Goal: Task Accomplishment & Management: Use online tool/utility

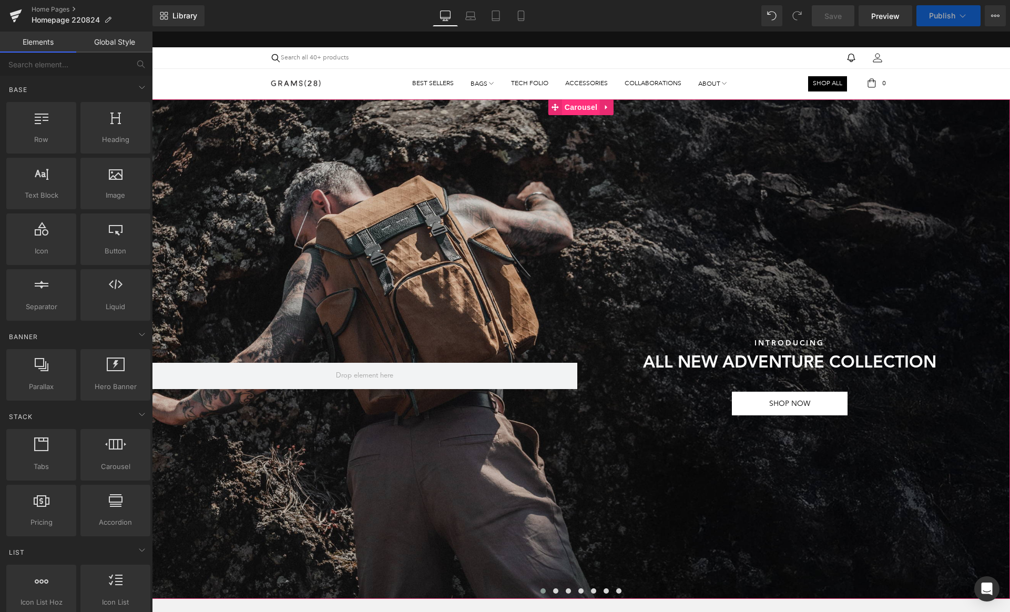
click at [572, 110] on span "Carousel" at bounding box center [581, 107] width 38 height 16
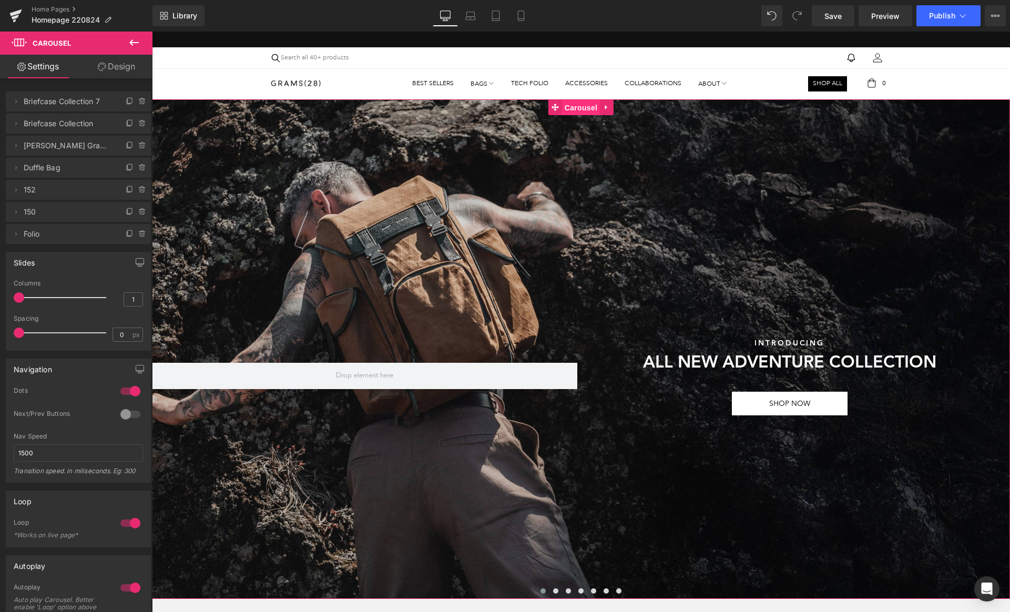
click at [578, 107] on span "Carousel" at bounding box center [581, 108] width 38 height 16
click at [126, 101] on icon at bounding box center [130, 101] width 8 height 8
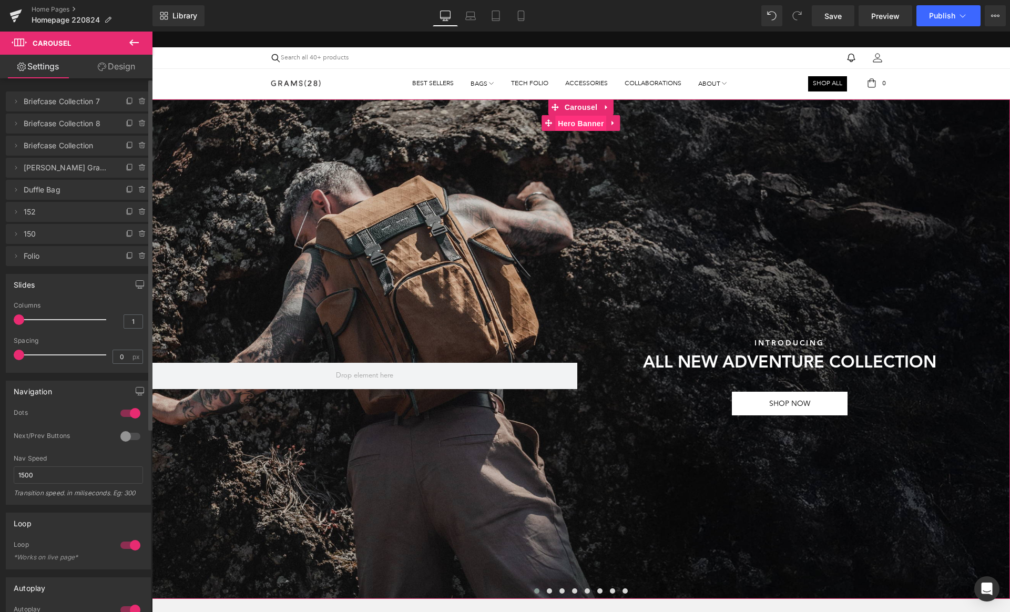
click at [578, 123] on span "Hero Banner" at bounding box center [580, 124] width 51 height 16
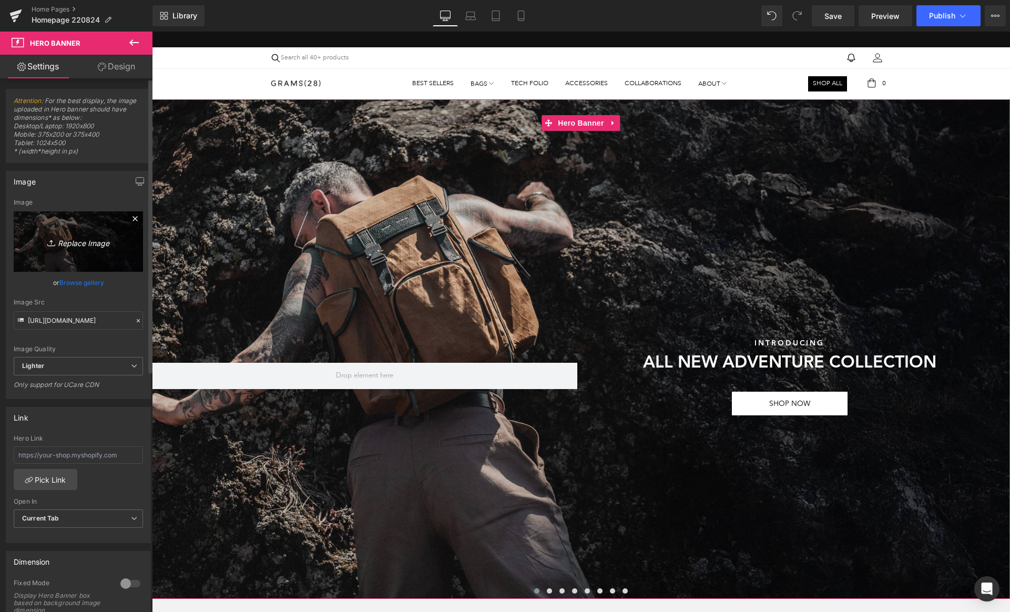
click at [92, 232] on link "Replace Image" at bounding box center [78, 241] width 129 height 60
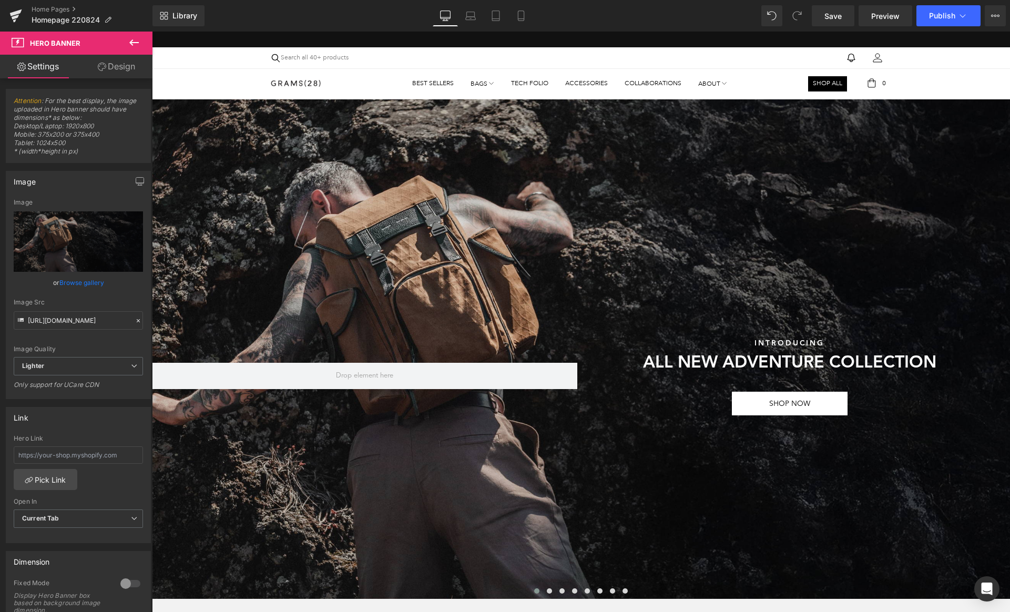
type input "C:\fakepath\2300 x 1300 copy.jpg"
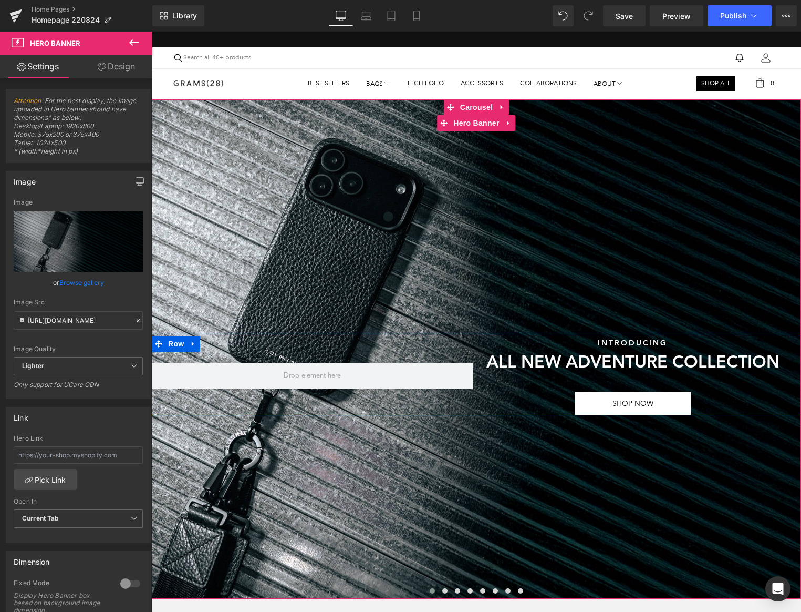
click at [622, 346] on span "Heading" at bounding box center [627, 343] width 28 height 13
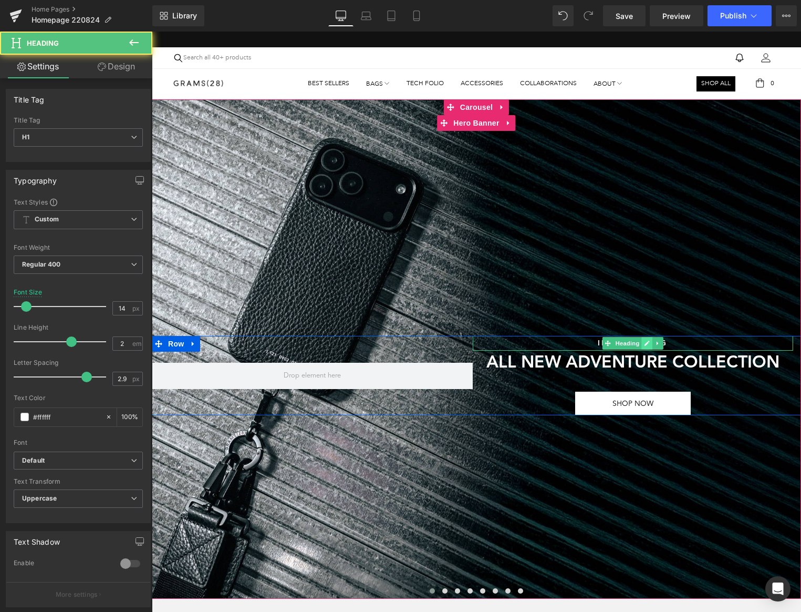
click at [648, 344] on icon at bounding box center [647, 343] width 6 height 6
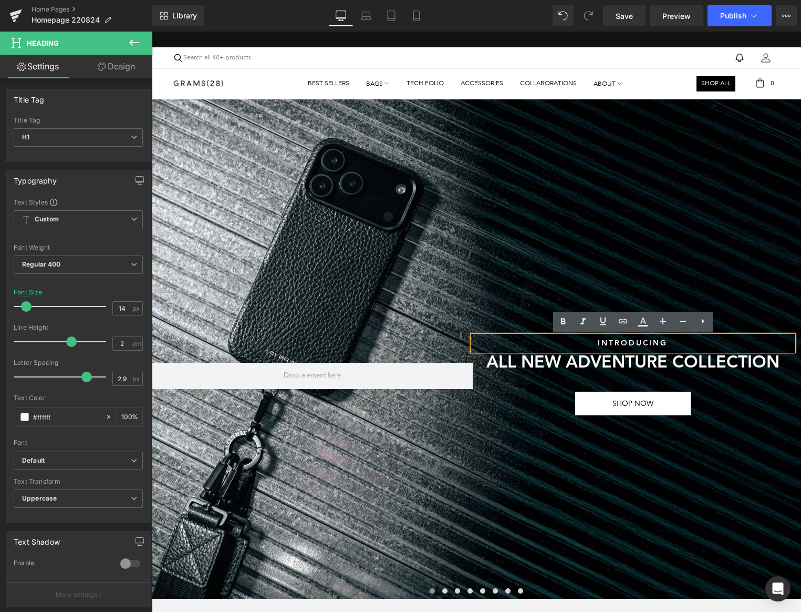
click at [634, 344] on h1 "Introducing" at bounding box center [633, 343] width 321 height 15
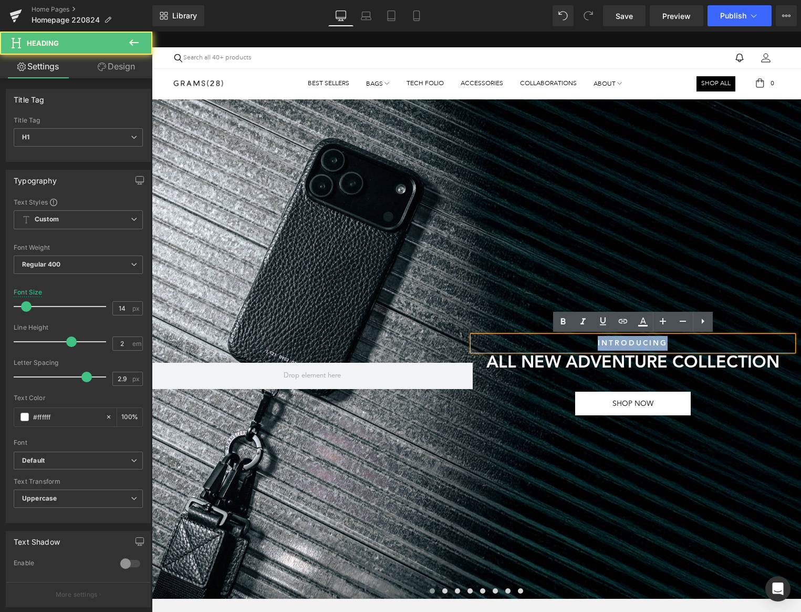
click at [634, 344] on h1 "Introducing" at bounding box center [633, 343] width 321 height 15
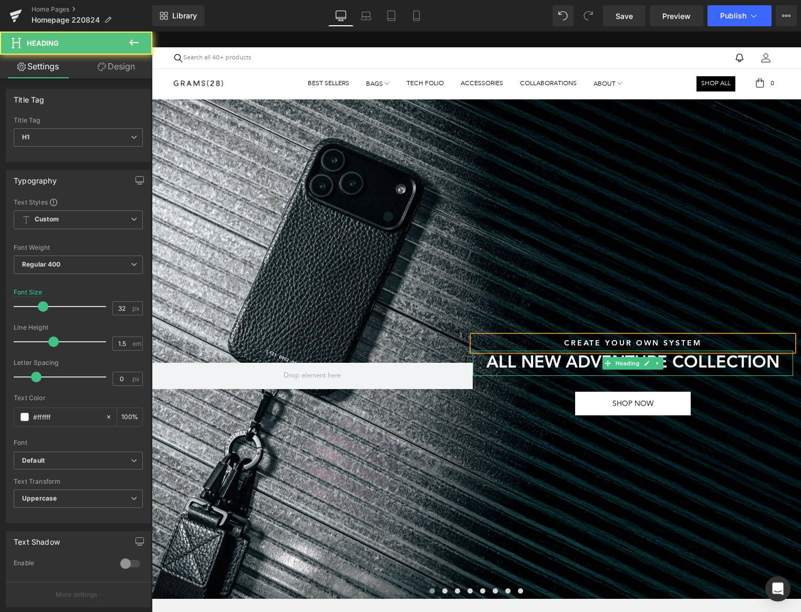
click at [568, 359] on h1 "ALL NEW Adventure COLLECTION" at bounding box center [633, 363] width 321 height 25
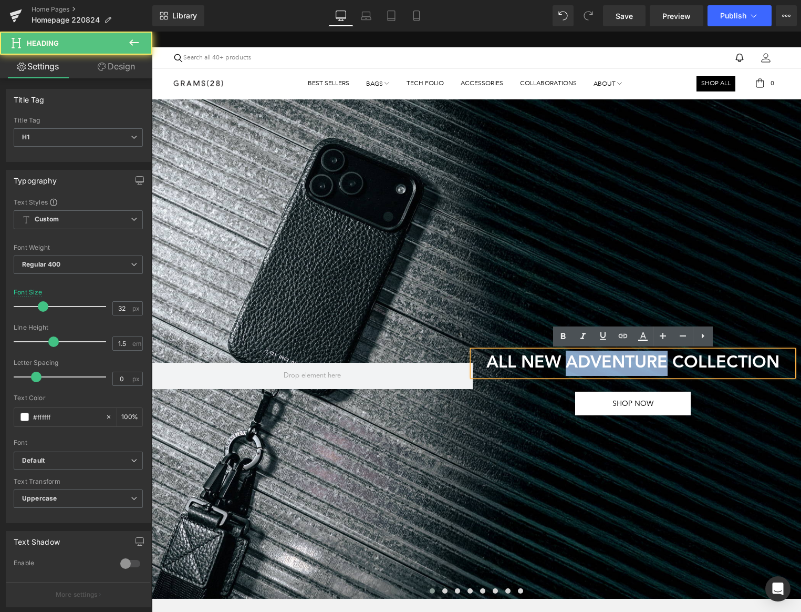
click at [568, 359] on h1 "ALL NEW Adventure COLLECTION" at bounding box center [633, 363] width 321 height 25
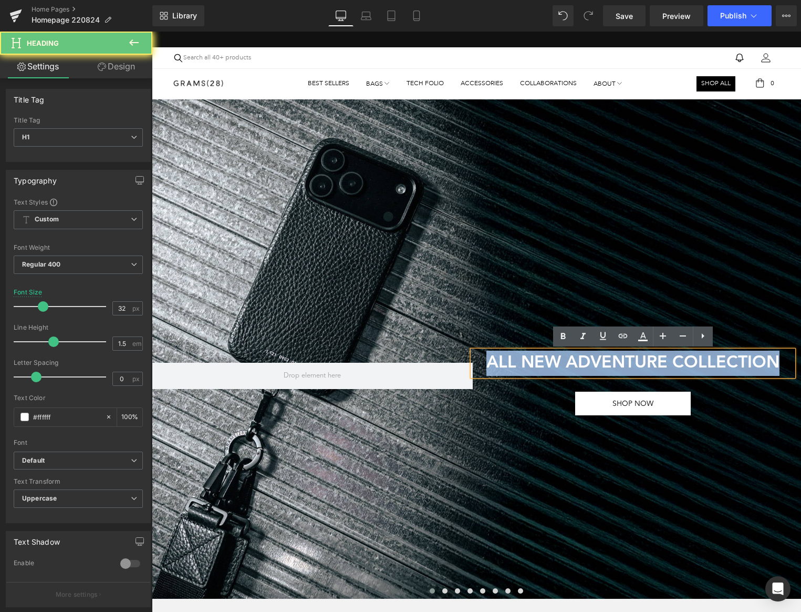
click at [568, 359] on h1 "ALL NEW Adventure COLLECTION" at bounding box center [633, 363] width 321 height 25
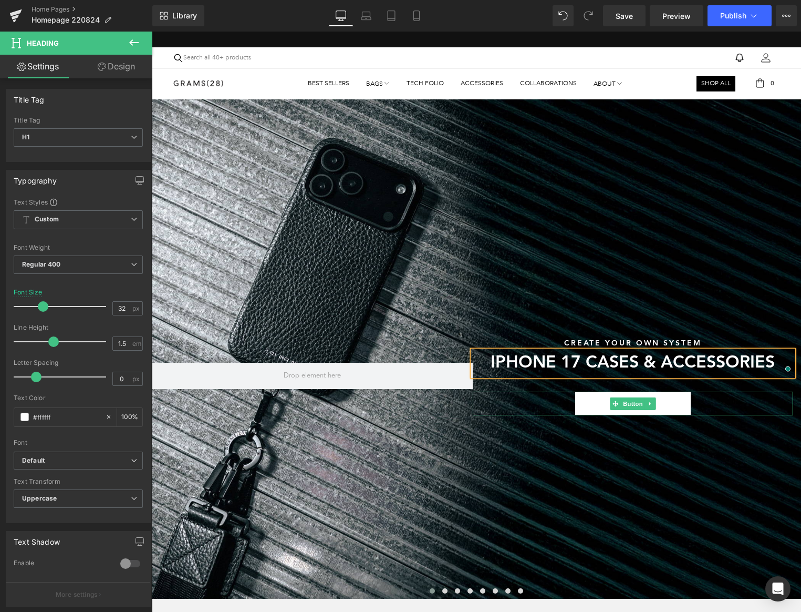
click at [517, 409] on div "SHOP NOW" at bounding box center [633, 404] width 321 height 24
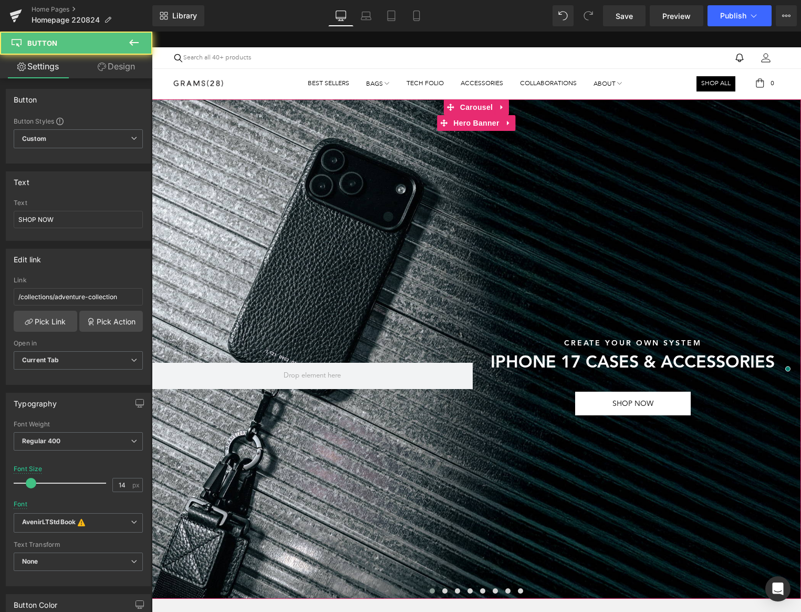
click at [480, 461] on div at bounding box center [477, 348] width 650 height 499
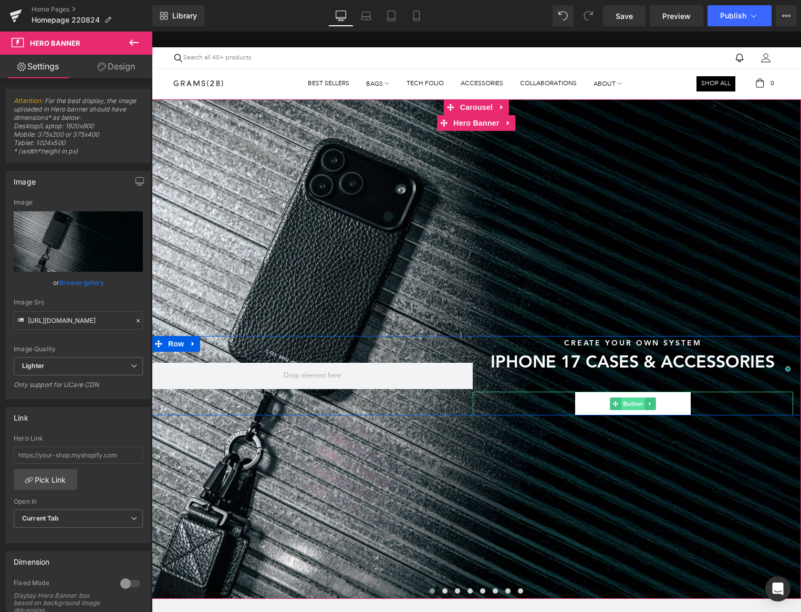
click at [634, 403] on span "Button" at bounding box center [633, 403] width 24 height 13
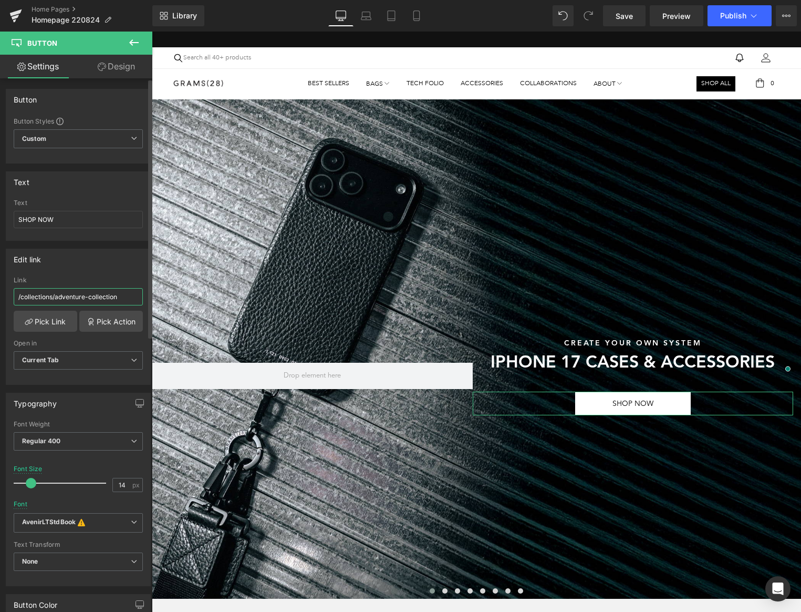
click at [75, 302] on input "/collections/adventure-collection" at bounding box center [78, 296] width 129 height 17
click at [66, 300] on input "/collections/adventure-collection" at bounding box center [78, 296] width 129 height 17
drag, startPoint x: 56, startPoint y: 298, endPoint x: 140, endPoint y: 296, distance: 84.1
click at [140, 296] on div "/collections/adventure-collection Link /collections/adventure-collection Pick L…" at bounding box center [78, 330] width 144 height 108
paste input "new-accessories"
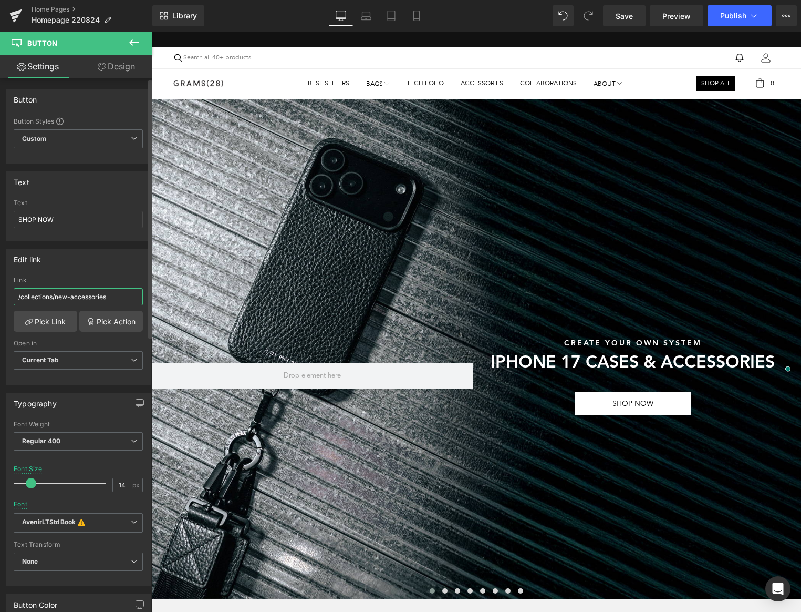
type input "/collections/new-accessories"
click at [117, 279] on div "Link" at bounding box center [78, 279] width 129 height 7
click at [413, 19] on icon at bounding box center [416, 16] width 11 height 11
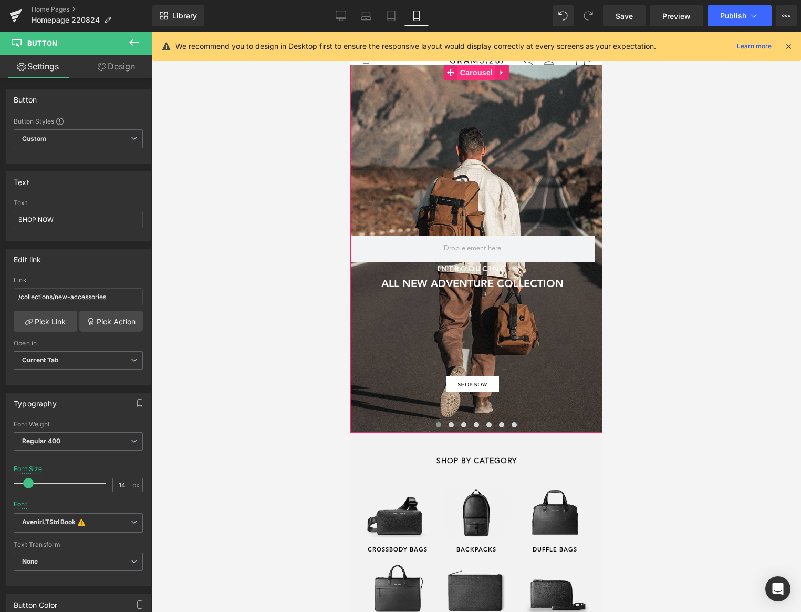
click at [474, 72] on span "Carousel" at bounding box center [477, 73] width 38 height 16
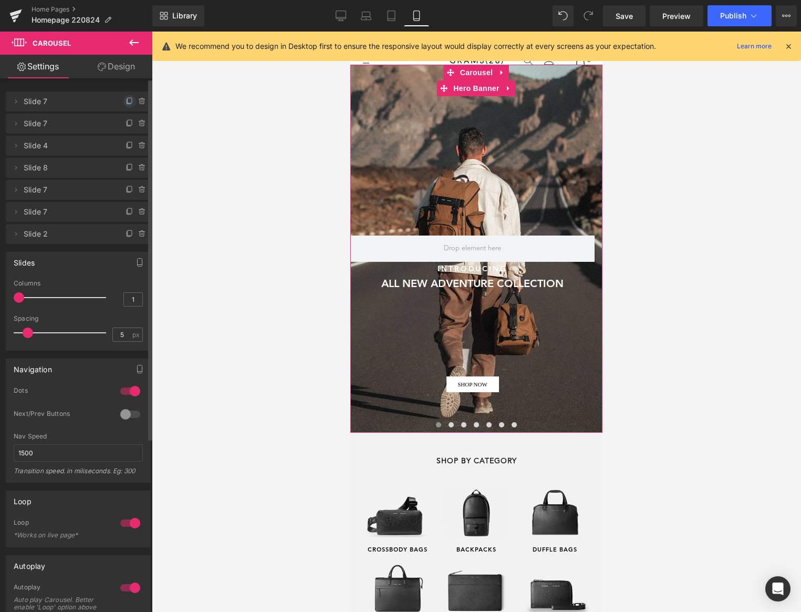
click at [126, 104] on icon at bounding box center [130, 101] width 8 height 8
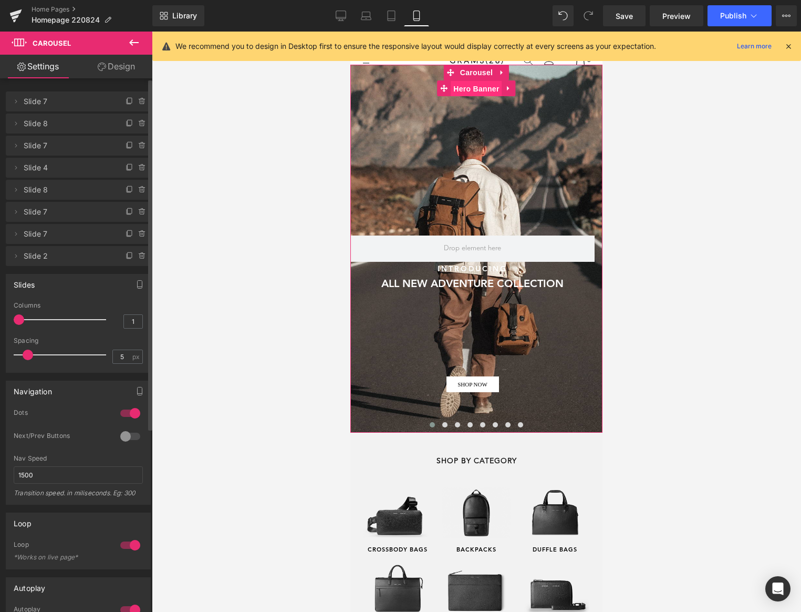
click at [473, 90] on span "Hero Banner" at bounding box center [476, 89] width 51 height 16
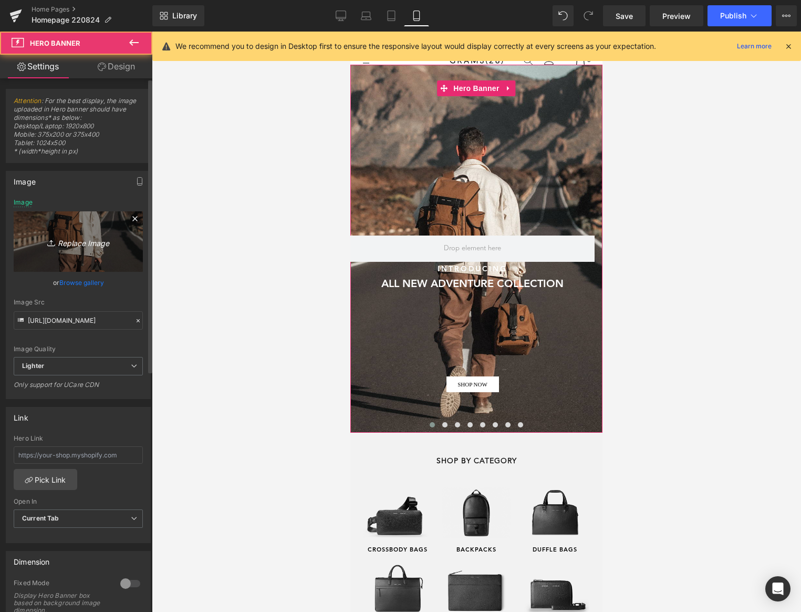
click at [67, 245] on icon "Replace Image" at bounding box center [78, 241] width 84 height 13
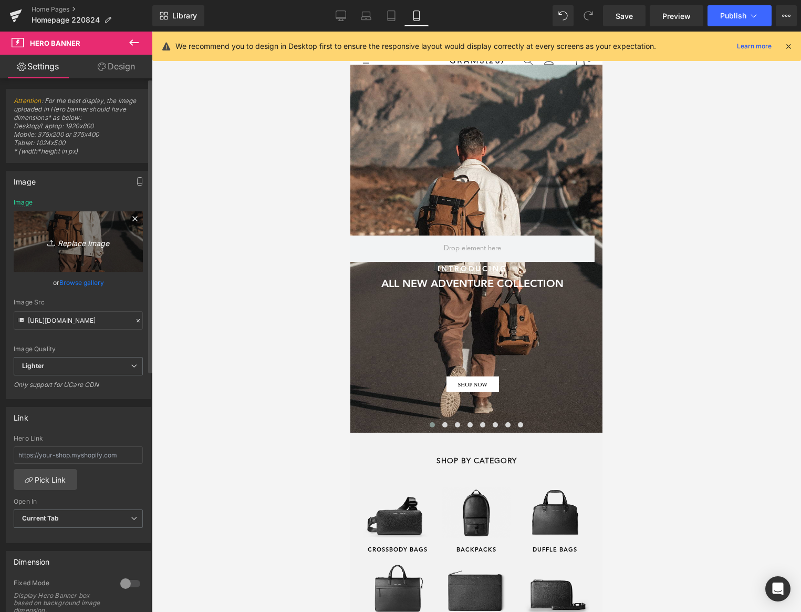
type input "C:\fakepath\780x1400 copy.jpg"
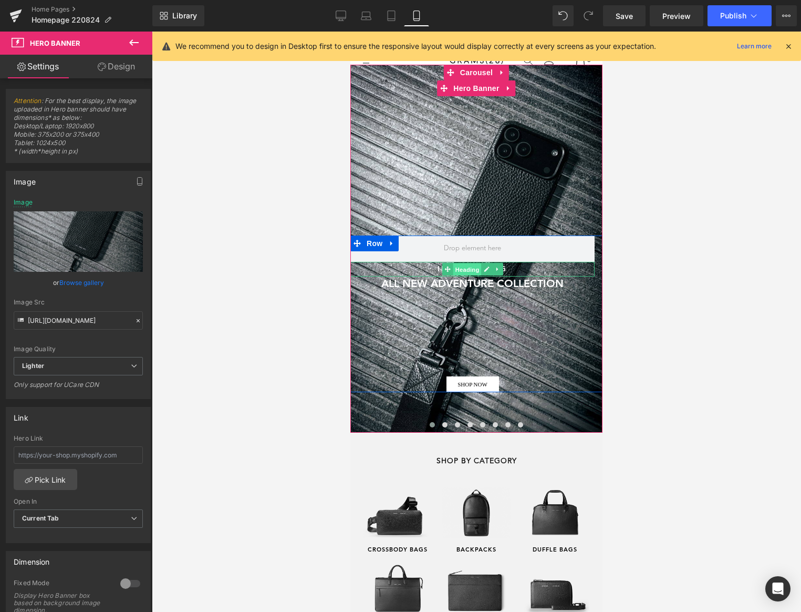
click at [466, 266] on span "Heading" at bounding box center [467, 269] width 28 height 13
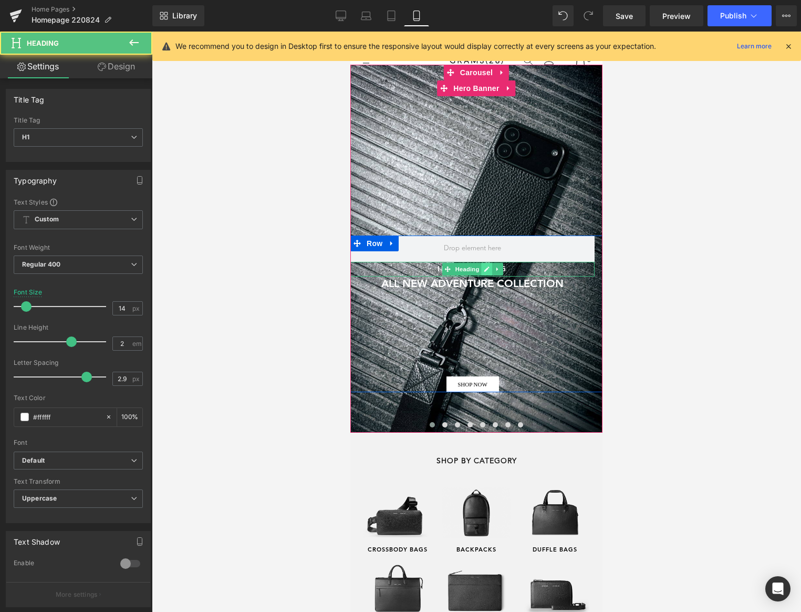
click at [489, 272] on icon at bounding box center [487, 269] width 6 height 6
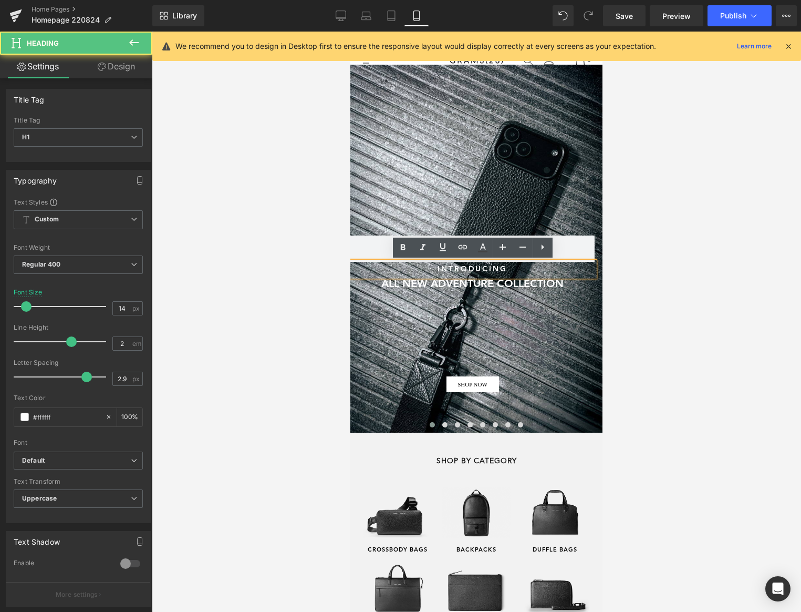
click at [474, 271] on h1 "Introducing" at bounding box center [473, 269] width 244 height 15
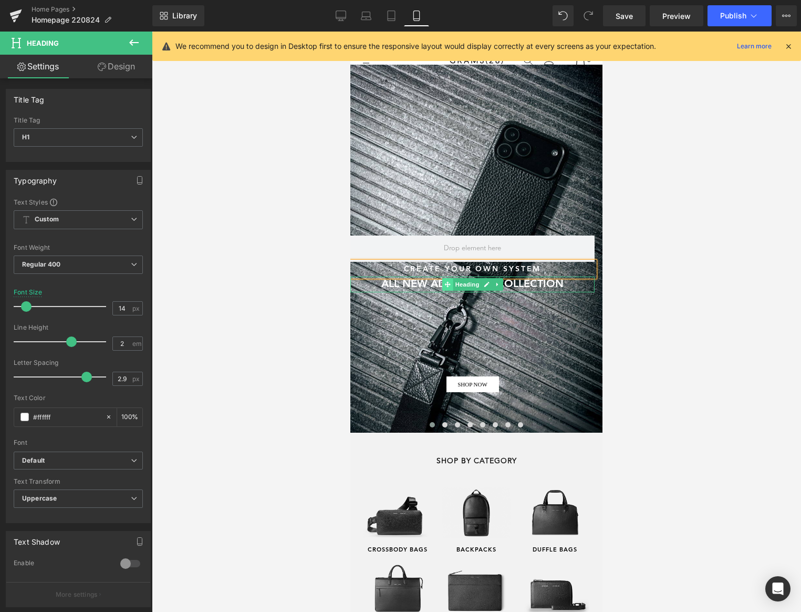
click at [443, 284] on span at bounding box center [447, 284] width 11 height 13
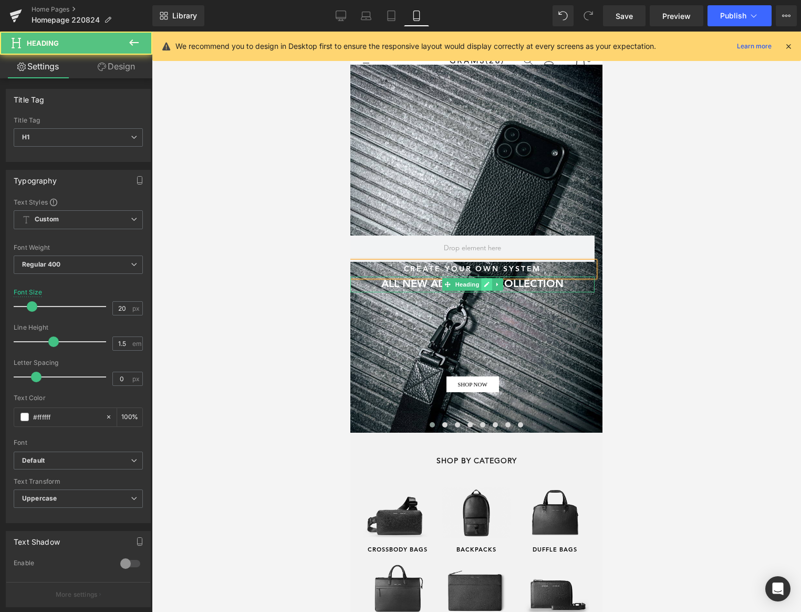
click at [486, 284] on icon at bounding box center [487, 284] width 6 height 6
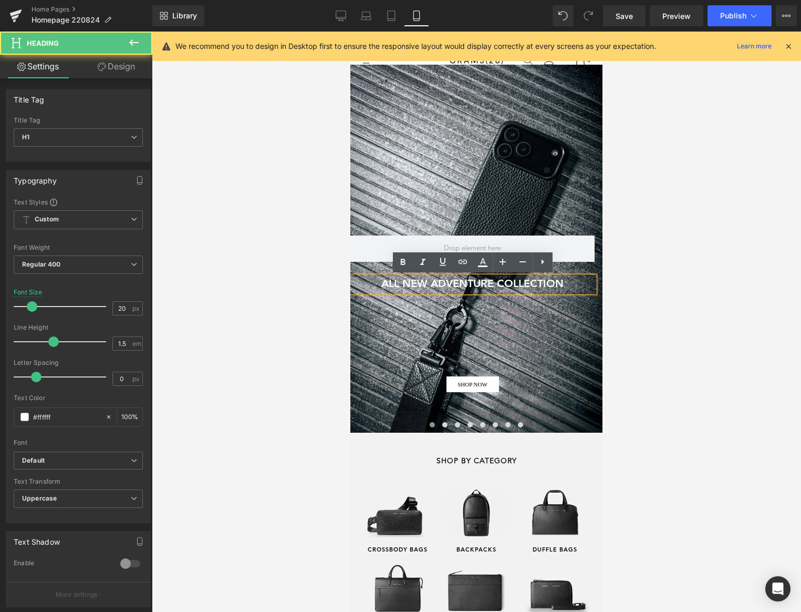
click at [478, 284] on h1 "ALL NEW ADVENTURE COLLECTION" at bounding box center [473, 284] width 244 height 16
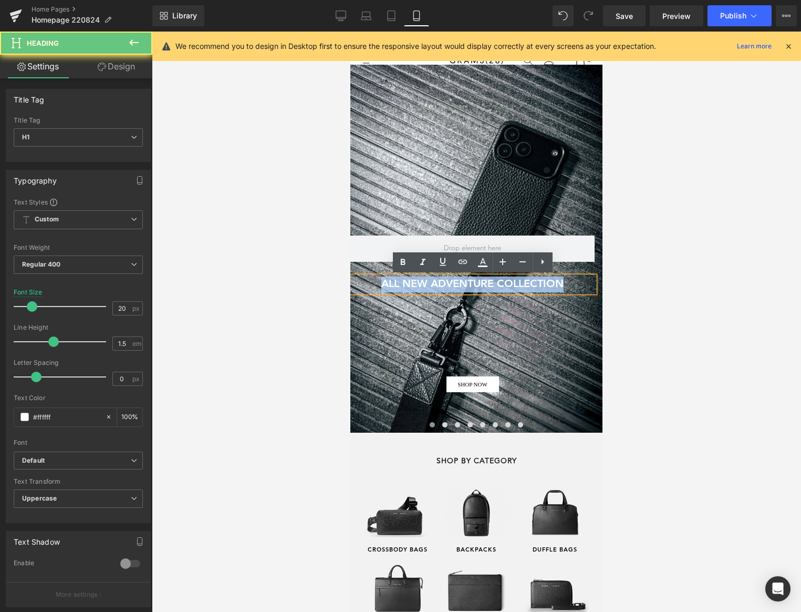
click at [478, 284] on h1 "ALL NEW ADVENTURE COLLECTION" at bounding box center [473, 284] width 244 height 16
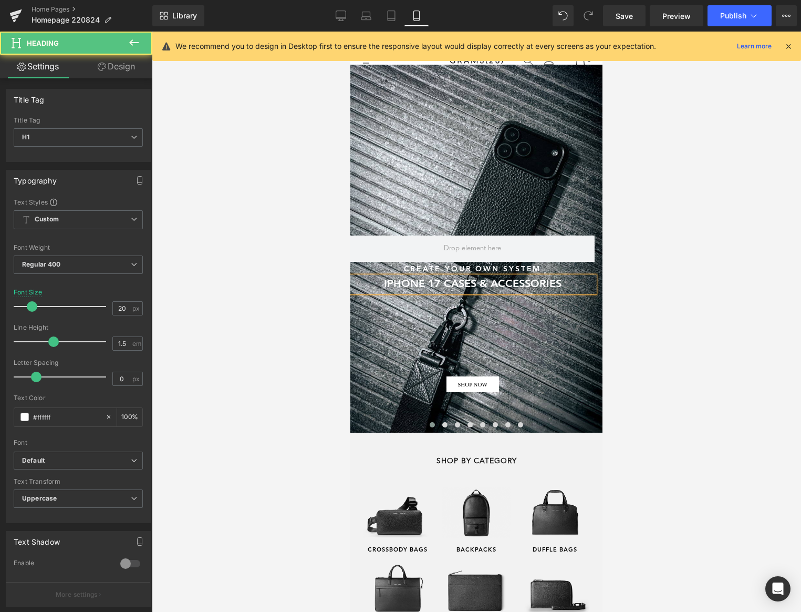
click at [507, 282] on h1 "IPHONE 17 CASES & ACCESSORIES" at bounding box center [473, 284] width 244 height 16
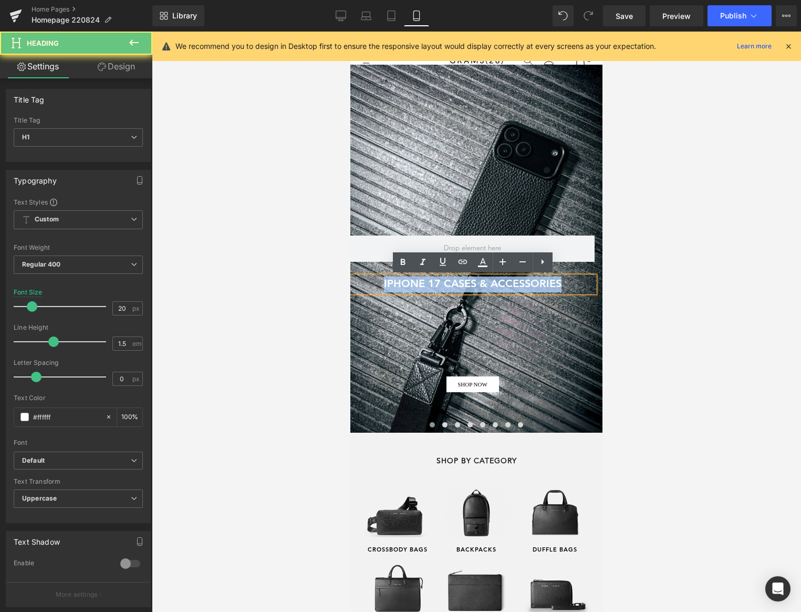
click at [507, 282] on h1 "IPHONE 17 CASES & ACCESSORIES" at bounding box center [473, 284] width 244 height 16
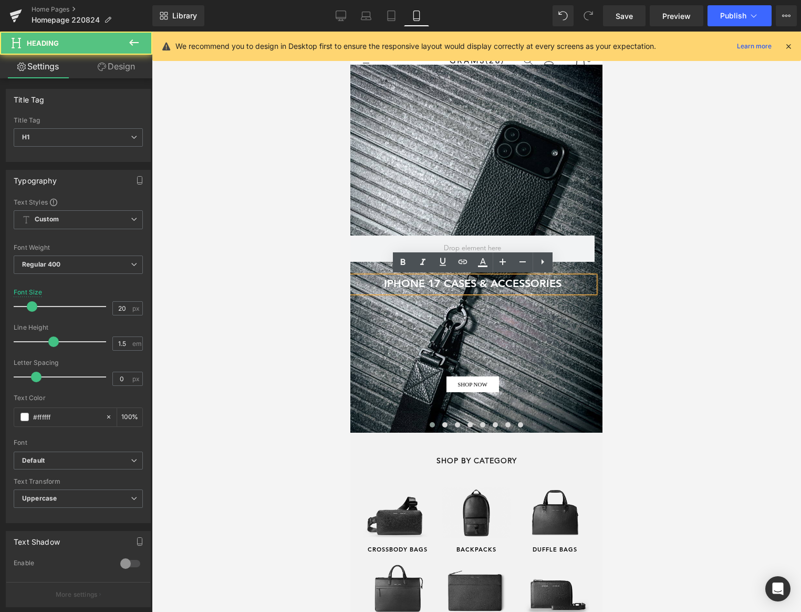
click at [503, 289] on h1 "IPHONE 17 CASES & ACCESSORIES" at bounding box center [473, 284] width 244 height 16
click at [504, 282] on h1 "IPHONE 17 CASES & ACCESSORIES" at bounding box center [473, 284] width 244 height 16
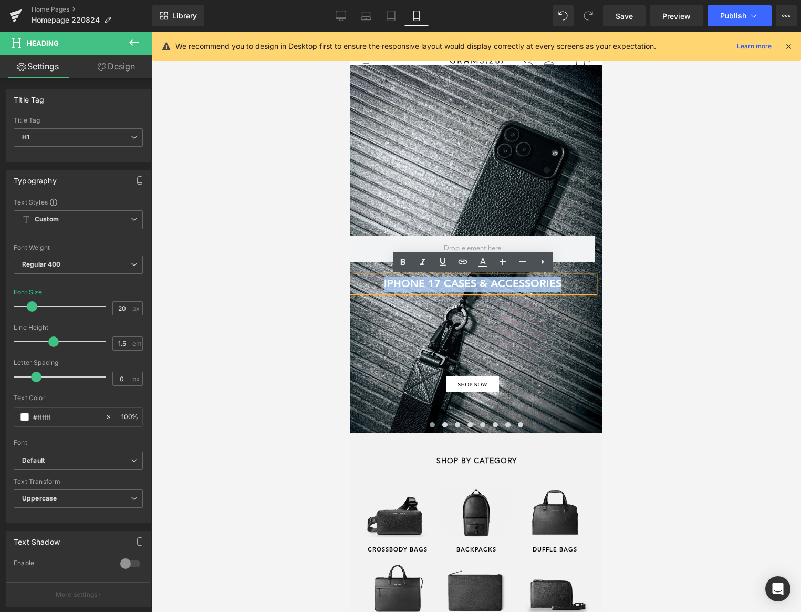
click at [504, 282] on h1 "IPHONE 17 CASES & ACCESSORIES" at bounding box center [473, 284] width 244 height 16
click at [521, 264] on icon at bounding box center [523, 261] width 13 height 13
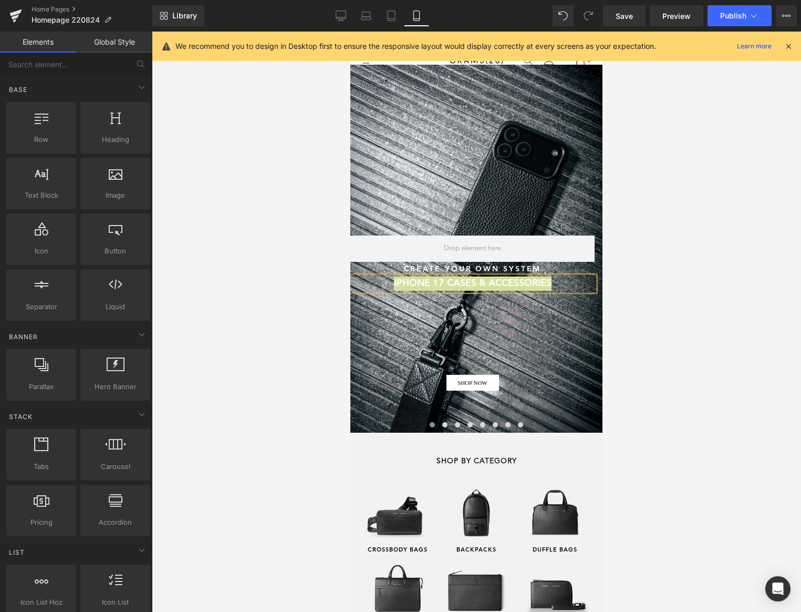
click at [691, 284] on div at bounding box center [477, 322] width 650 height 580
click at [729, 267] on div at bounding box center [477, 322] width 650 height 580
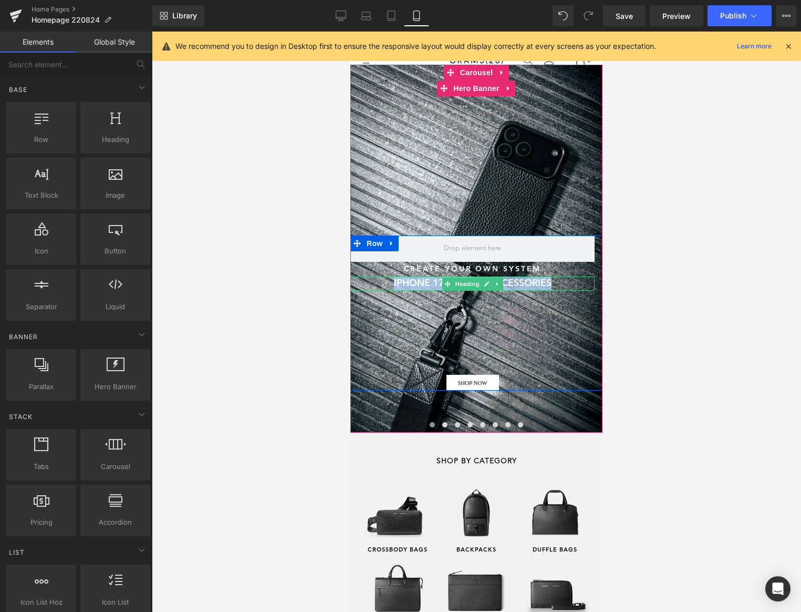
click at [530, 283] on h1 "IPHONE 17 CASES & ACCESSORIES" at bounding box center [473, 283] width 244 height 14
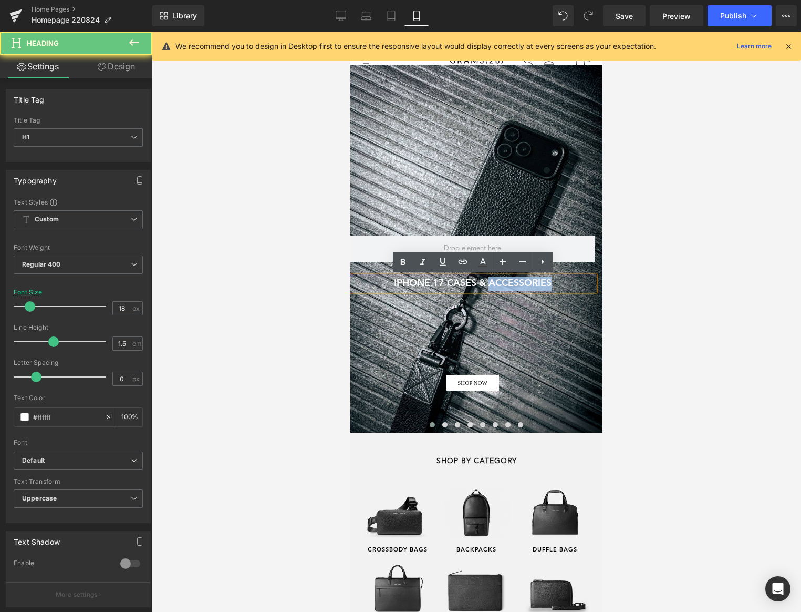
click at [530, 283] on h1 "IPHONE 17 CASES & ACCESSORIES" at bounding box center [473, 283] width 244 height 14
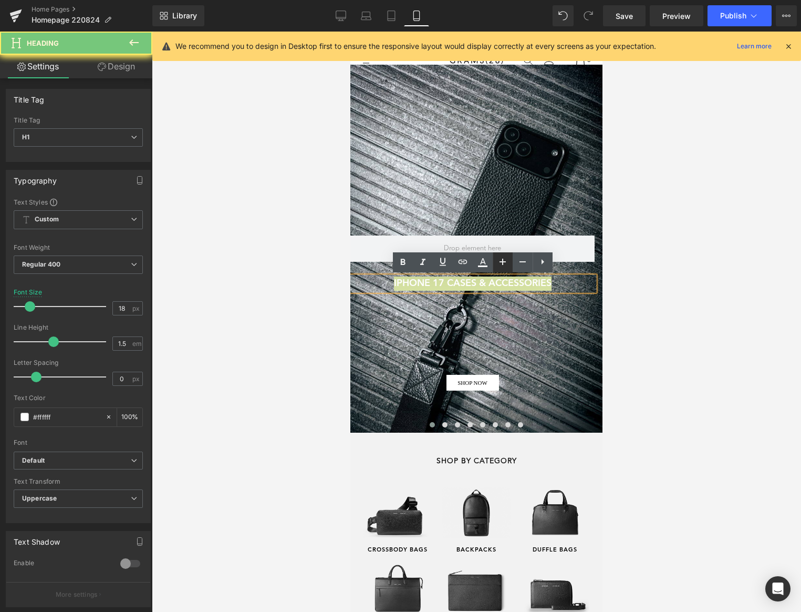
click at [503, 265] on icon at bounding box center [503, 261] width 13 height 13
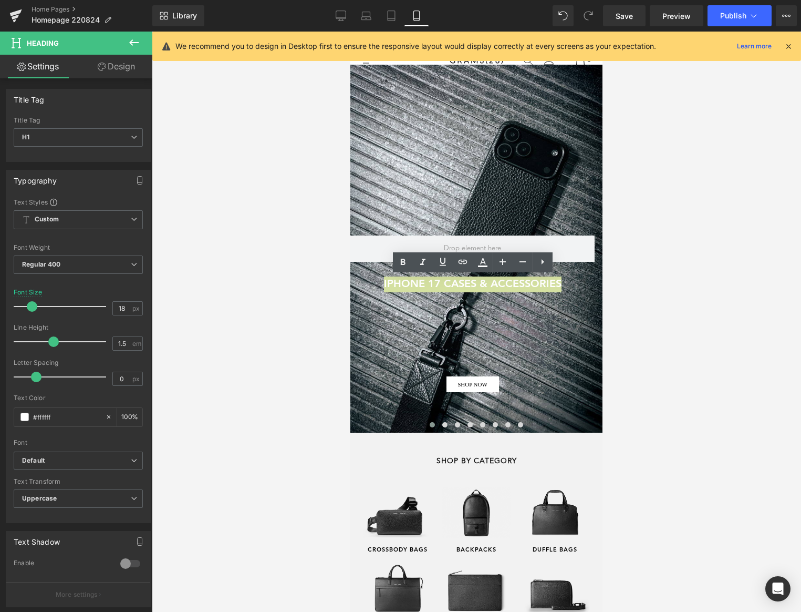
click at [668, 263] on div at bounding box center [477, 322] width 650 height 580
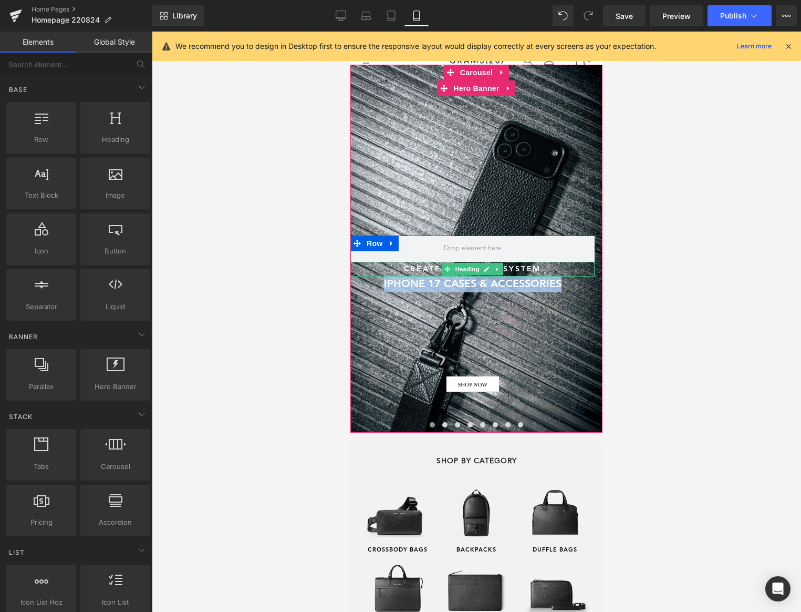
click at [517, 269] on h1 "CREATE YOUR OWN SYSTEM" at bounding box center [473, 269] width 244 height 15
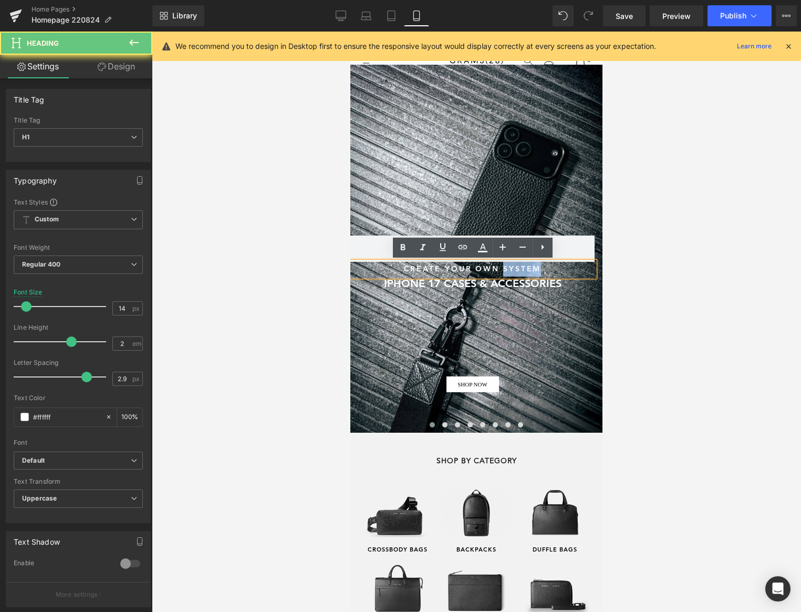
click at [517, 269] on h1 "CREATE YOUR OWN SYSTEM" at bounding box center [473, 269] width 244 height 15
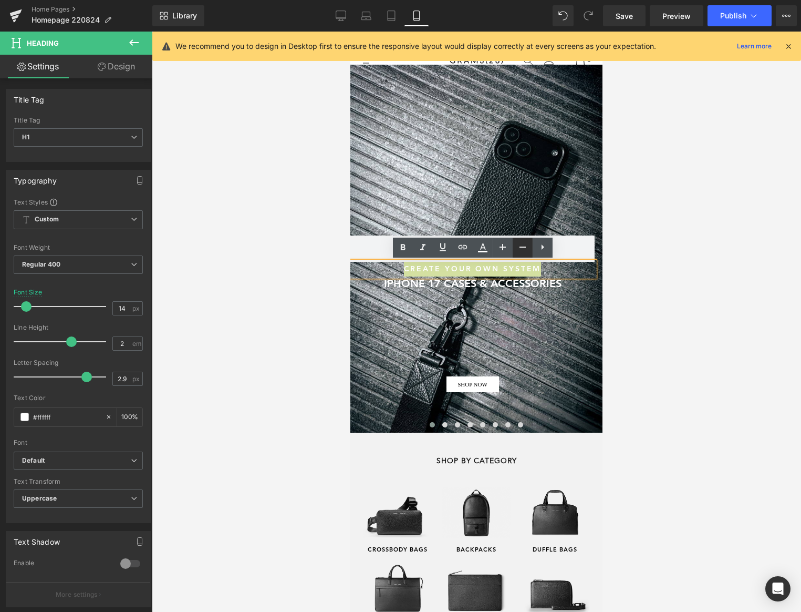
click at [521, 249] on icon at bounding box center [523, 247] width 13 height 13
click at [689, 258] on div at bounding box center [477, 322] width 650 height 580
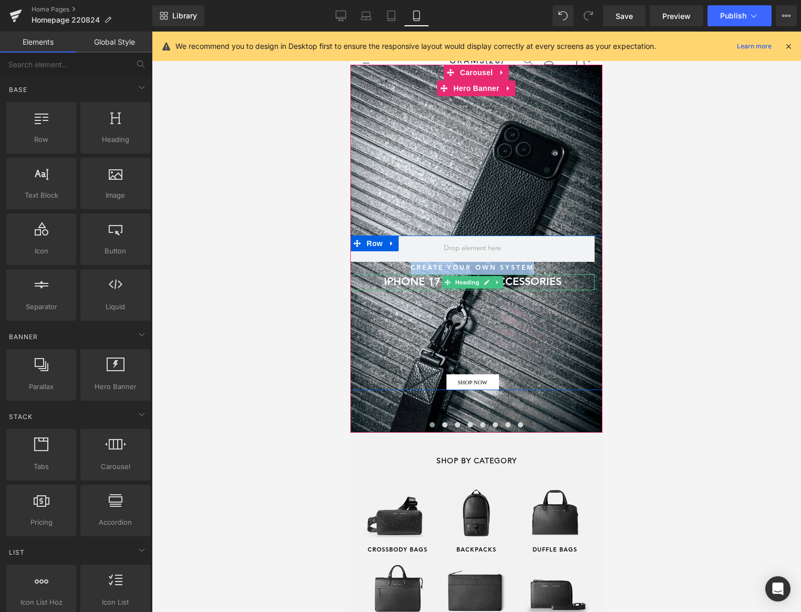
click at [522, 283] on h1 "IPHONE 17 CASES & ACCESSORIES" at bounding box center [473, 282] width 244 height 16
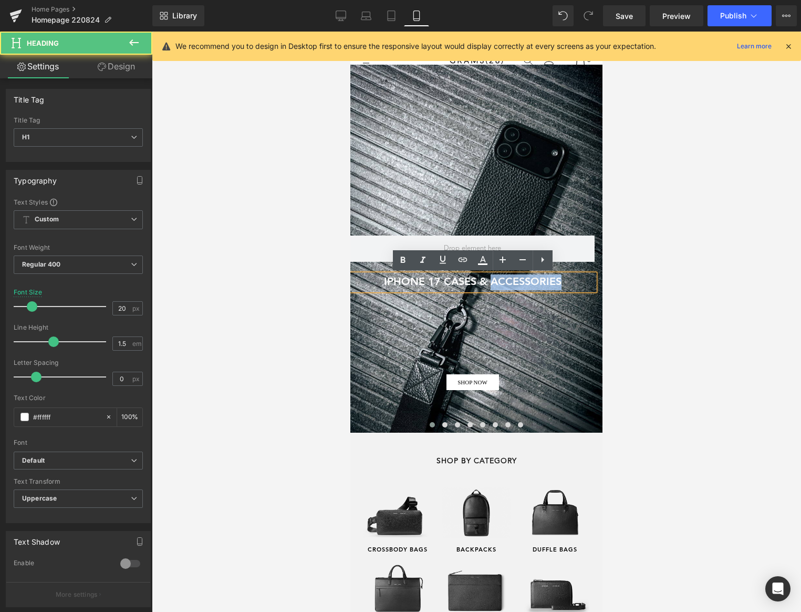
click at [522, 283] on h1 "IPHONE 17 CASES & ACCESSORIES" at bounding box center [473, 282] width 244 height 16
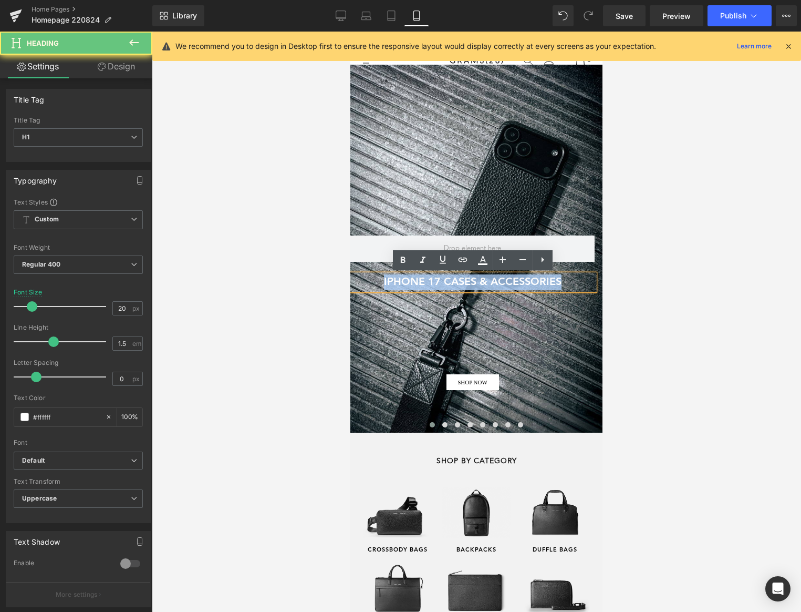
click at [522, 283] on h1 "IPHONE 17 CASES & ACCESSORIES" at bounding box center [473, 282] width 244 height 16
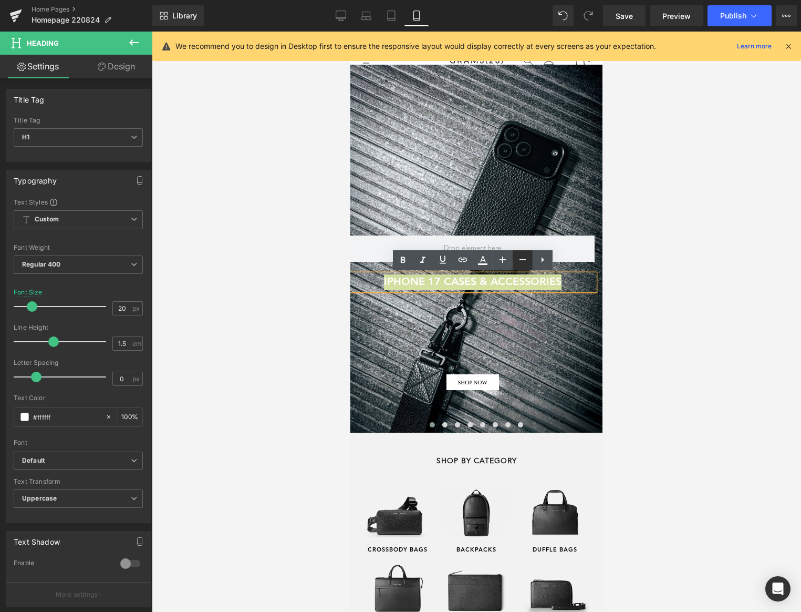
click at [520, 261] on icon at bounding box center [523, 259] width 13 height 13
click at [697, 253] on div at bounding box center [477, 322] width 650 height 580
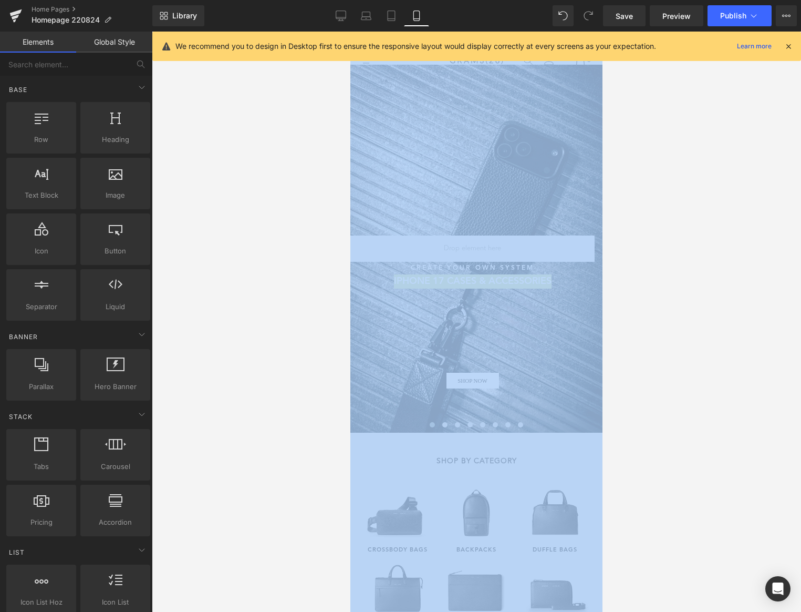
click at [697, 253] on div at bounding box center [477, 322] width 650 height 580
click at [693, 232] on div at bounding box center [477, 322] width 650 height 580
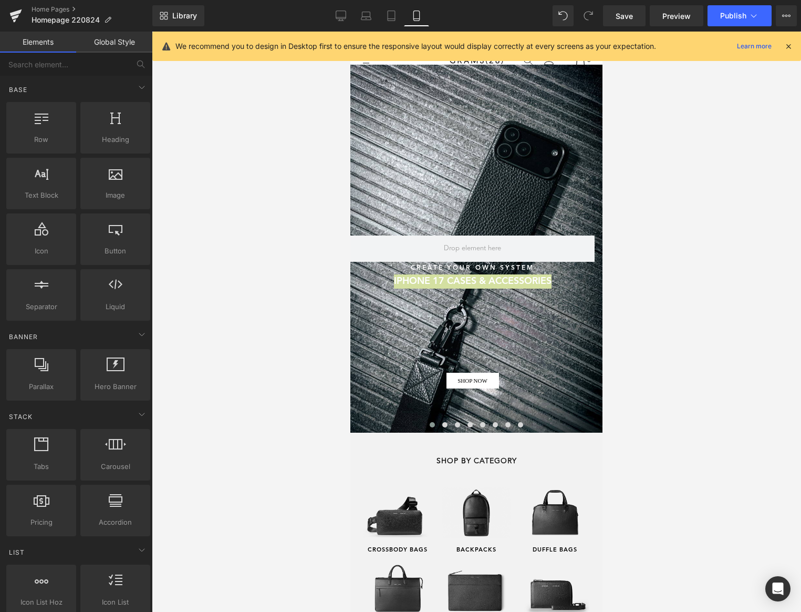
click at [267, 214] on div at bounding box center [477, 322] width 650 height 580
click at [255, 217] on div at bounding box center [477, 322] width 650 height 580
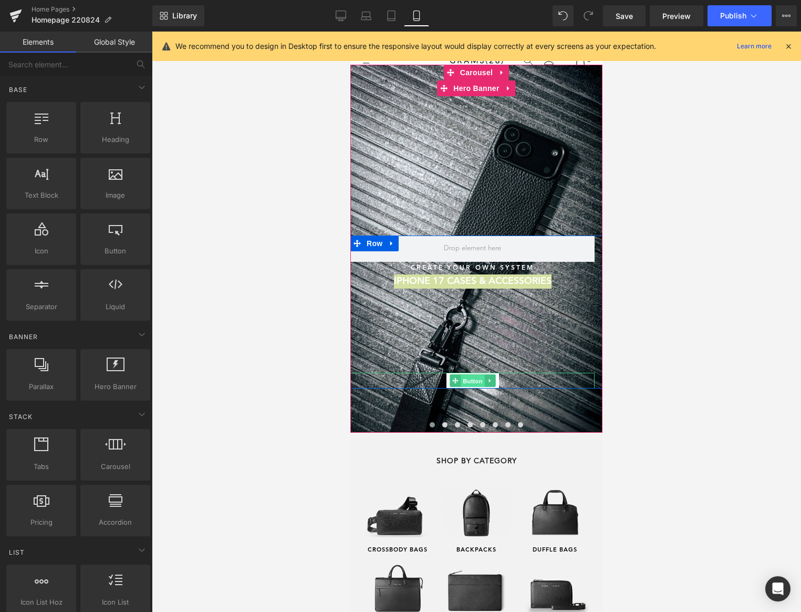
click at [467, 380] on span "Button" at bounding box center [473, 381] width 24 height 13
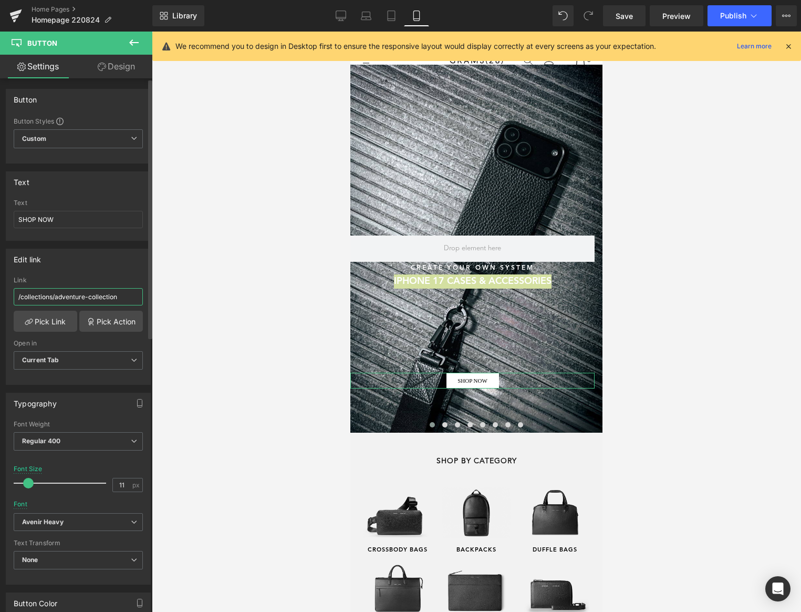
click at [66, 297] on input "/collections/adventure-collection" at bounding box center [78, 296] width 129 height 17
drag, startPoint x: 57, startPoint y: 297, endPoint x: 117, endPoint y: 296, distance: 59.9
click at [117, 296] on input "/collections/adventure-collection" at bounding box center [78, 296] width 129 height 17
drag, startPoint x: 54, startPoint y: 299, endPoint x: 140, endPoint y: 297, distance: 85.7
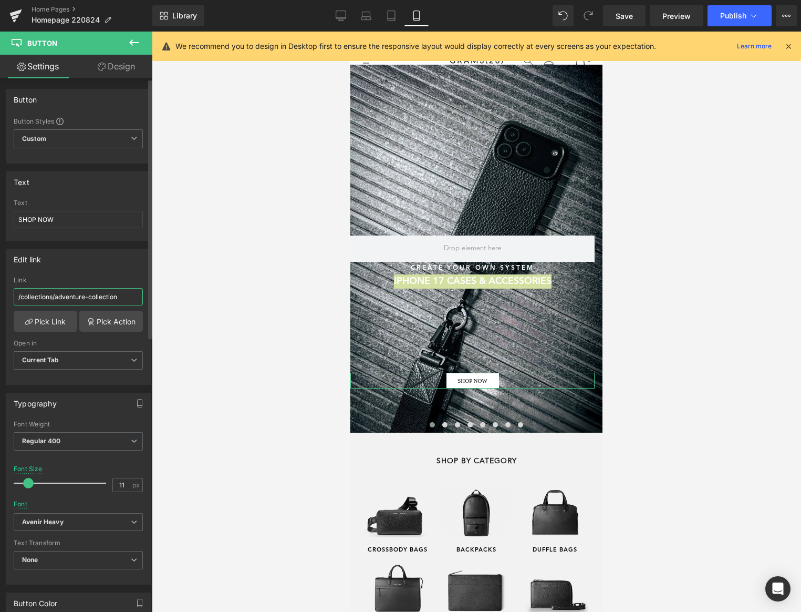
click at [140, 297] on div "/collections/adventure-collection Link /collections/adventure-collection Pick L…" at bounding box center [78, 330] width 144 height 108
paste input "new-accessories"
type input "/collections/new-accessories"
click at [631, 9] on link "Save" at bounding box center [624, 15] width 43 height 21
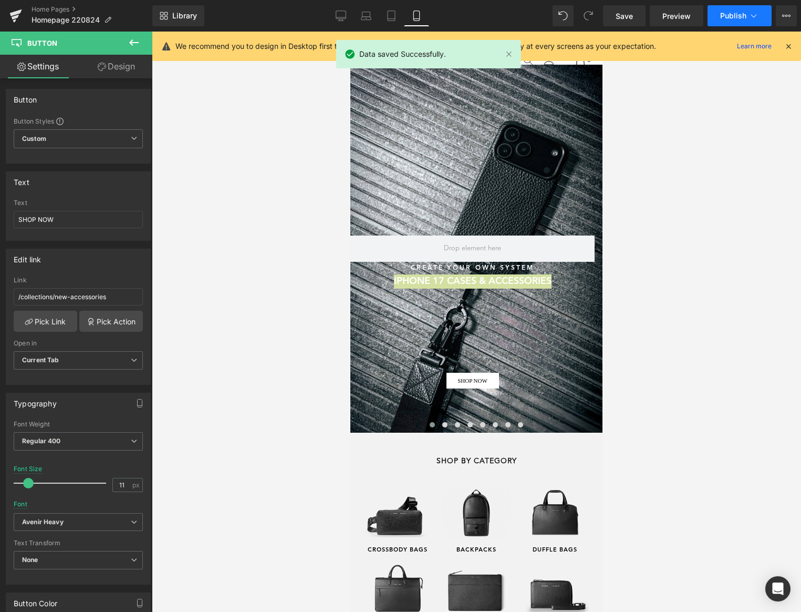
click at [736, 15] on span "Publish" at bounding box center [733, 16] width 26 height 8
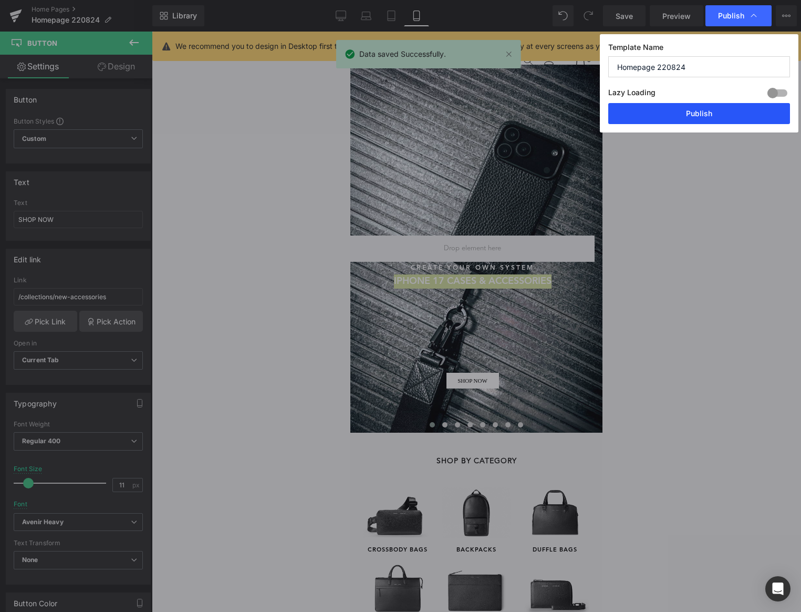
click at [704, 108] on button "Publish" at bounding box center [700, 113] width 182 height 21
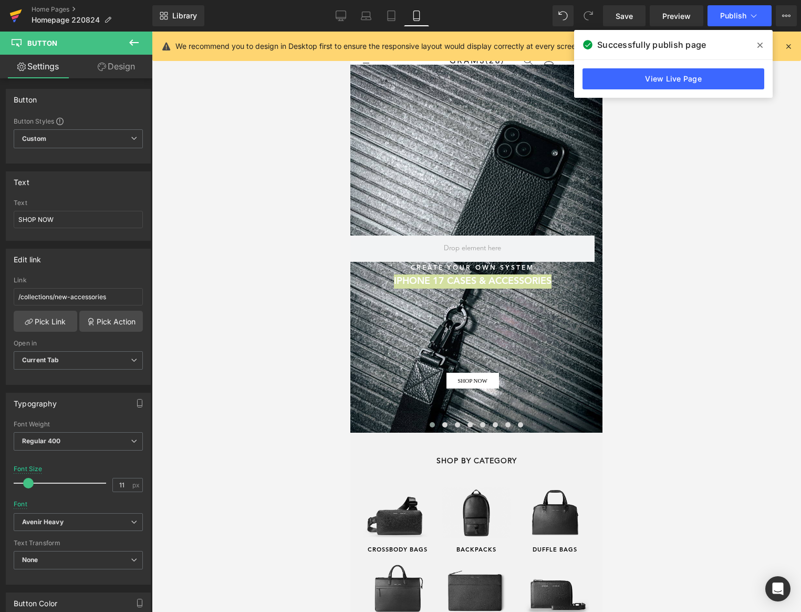
click at [17, 15] on icon at bounding box center [15, 17] width 7 height 5
